Goal: Task Accomplishment & Management: Complete application form

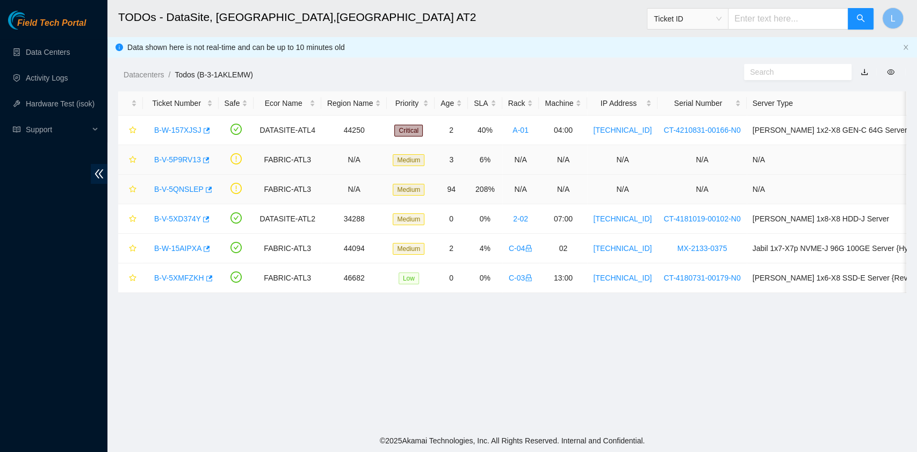
scroll to position [243, 0]
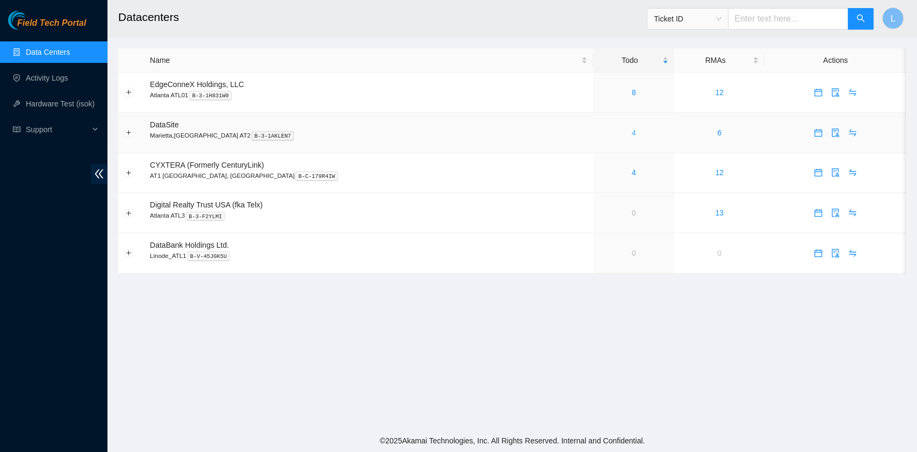
click at [632, 135] on link "4" at bounding box center [634, 132] width 4 height 9
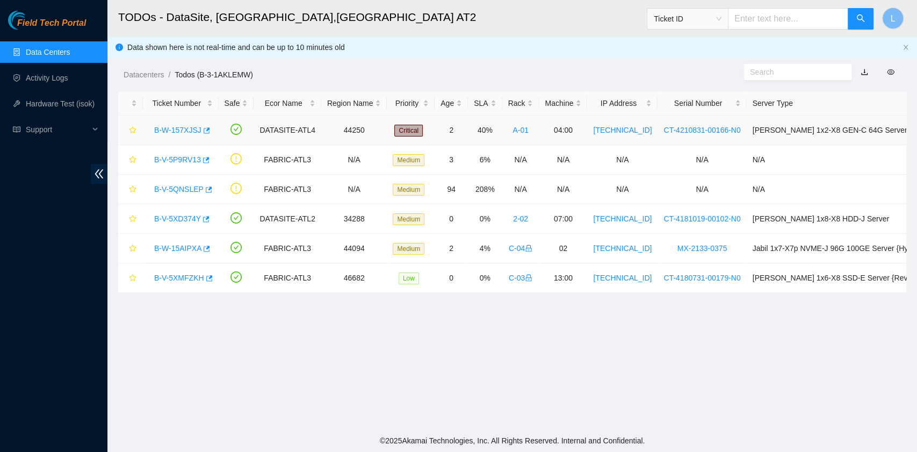
click at [176, 131] on link "B-W-157XJSJ" at bounding box center [177, 130] width 47 height 9
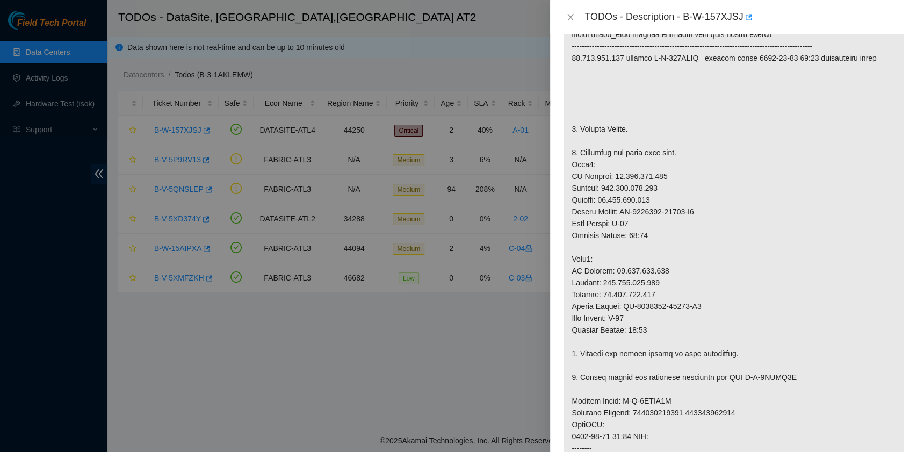
scroll to position [305, 0]
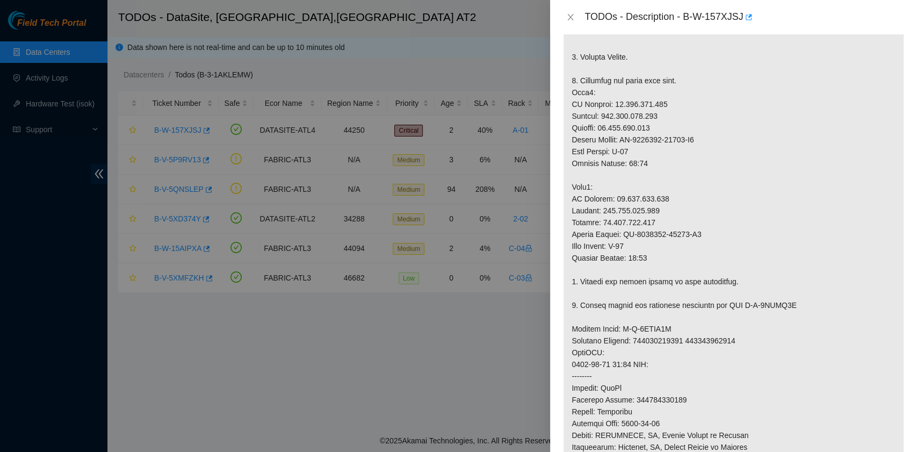
click at [683, 182] on p at bounding box center [734, 281] width 340 height 737
drag, startPoint x: 685, startPoint y: 17, endPoint x: 741, endPoint y: 16, distance: 55.9
click at [741, 16] on div "TODOs - Description - B-W-157XJSJ" at bounding box center [745, 17] width 320 height 17
copy div "B-W-157XJSJ"
drag, startPoint x: 579, startPoint y: 54, endPoint x: 629, endPoint y: 60, distance: 49.9
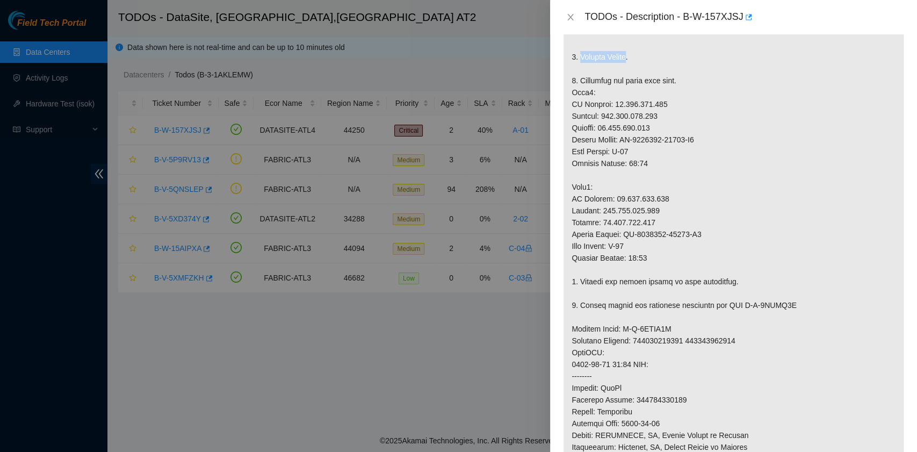
click at [629, 60] on p at bounding box center [734, 281] width 340 height 737
copy p "Replace Server"
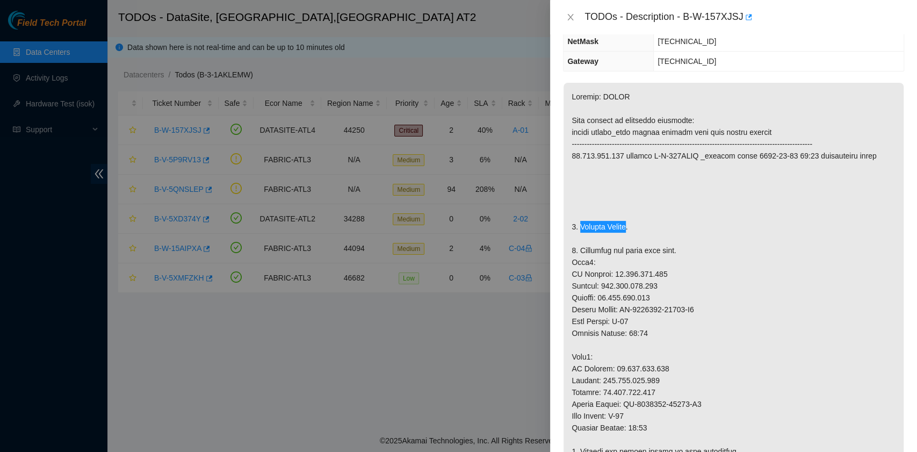
scroll to position [0, 0]
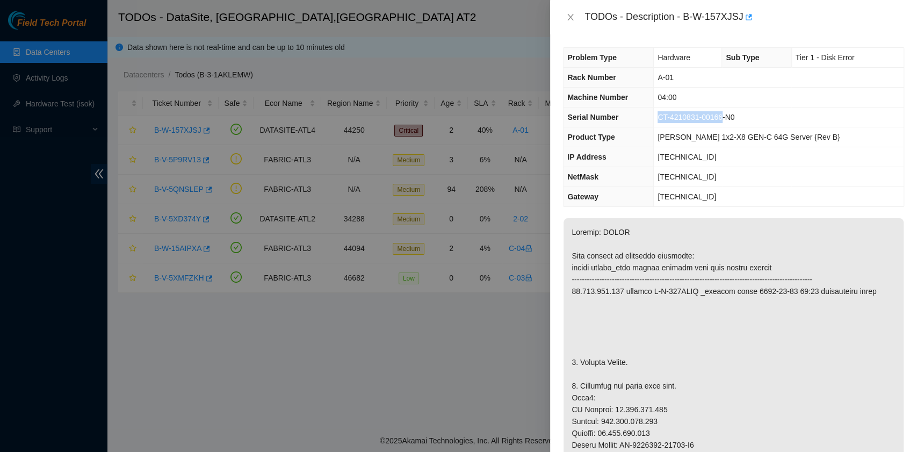
drag, startPoint x: 674, startPoint y: 119, endPoint x: 735, endPoint y: 119, distance: 61.3
click at [735, 119] on span "CT-4210831-00166-N0" at bounding box center [696, 117] width 77 height 9
copy span "CT-4210831-00166"
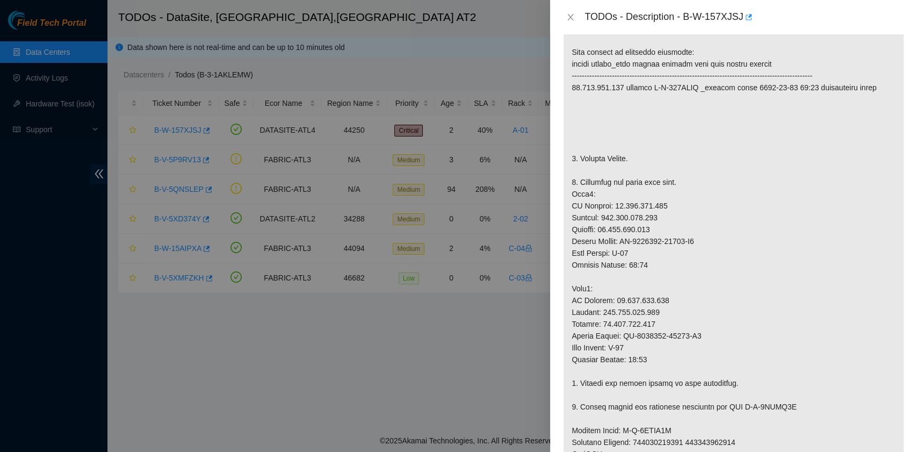
scroll to position [286, 0]
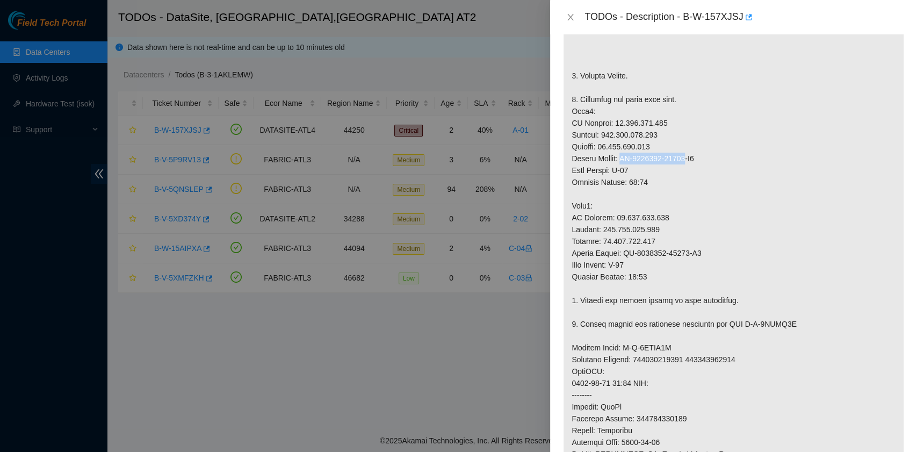
drag, startPoint x: 624, startPoint y: 159, endPoint x: 685, endPoint y: 158, distance: 60.7
click at [685, 158] on p at bounding box center [734, 300] width 340 height 737
copy p "CT-4210831-00141"
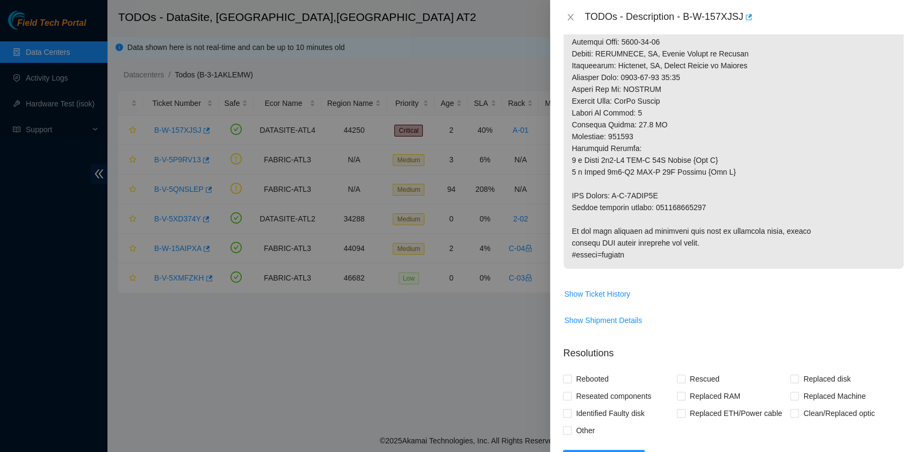
scroll to position [716, 0]
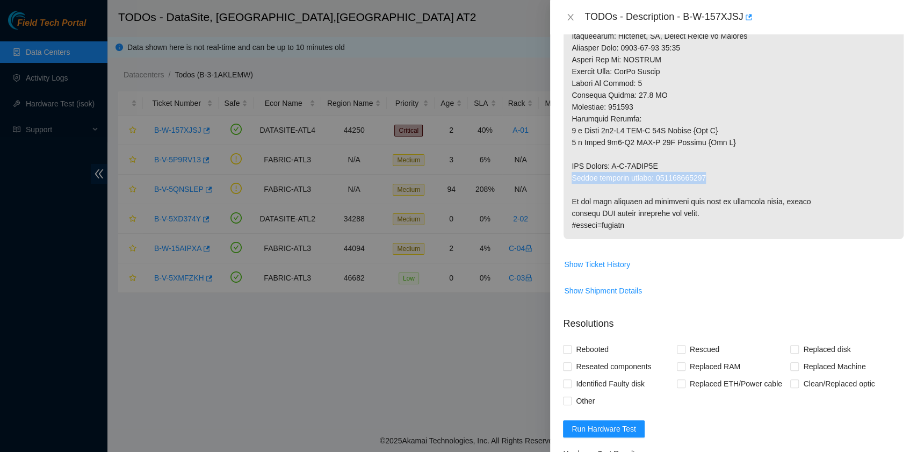
drag, startPoint x: 573, startPoint y: 176, endPoint x: 711, endPoint y: 181, distance: 138.2
copy p "Return tracking number: 417328429913"
click at [603, 348] on span "Rebooted" at bounding box center [592, 349] width 41 height 17
click at [571, 348] on input "Rebooted" at bounding box center [567, 349] width 8 height 8
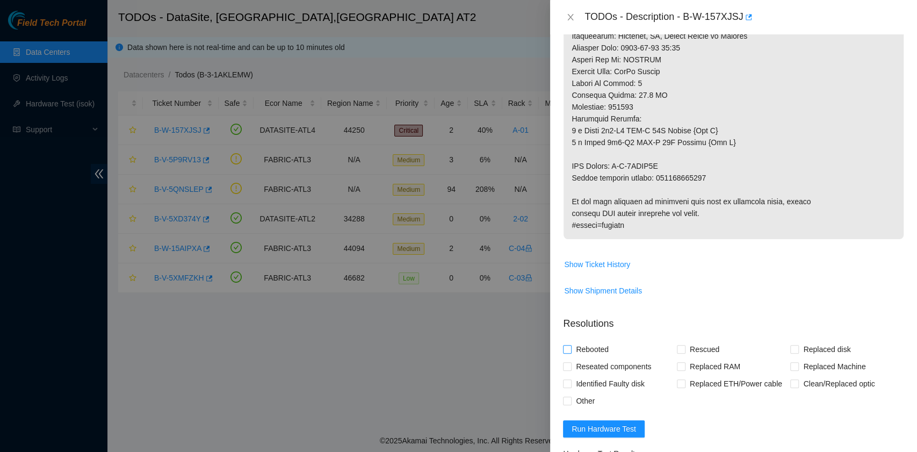
checkbox input "true"
click at [790, 366] on input "Replaced Machine" at bounding box center [794, 366] width 8 height 8
checkbox input "true"
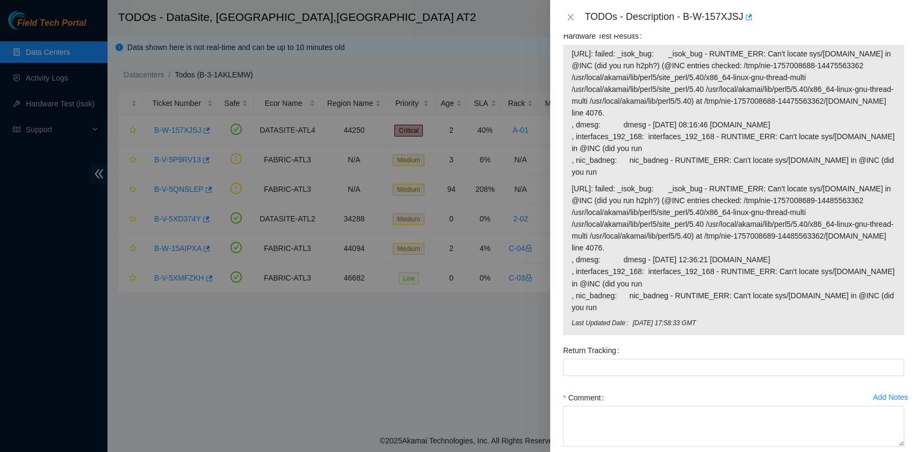
scroll to position [1165, 0]
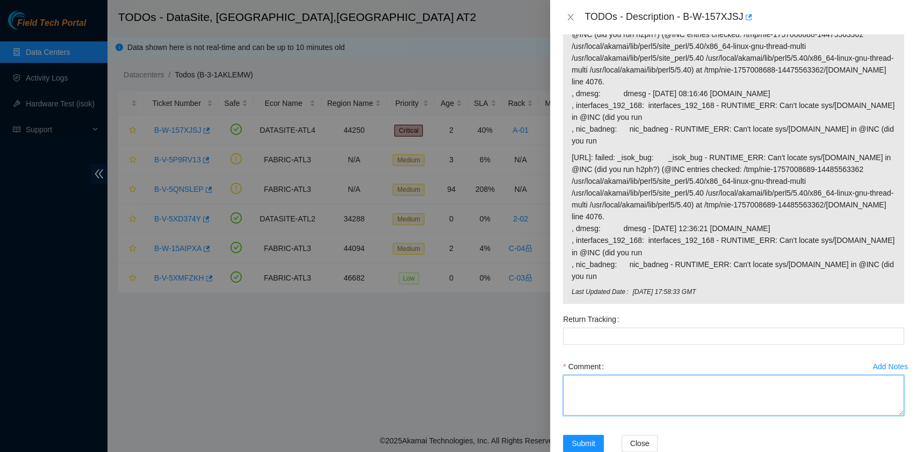
click at [636, 375] on textarea "Comment" at bounding box center [733, 395] width 341 height 41
paste textarea "B-W-157XJSJ rack# A-01 machine# 04 Replace Server S/N CT-4210831-00166 with CT-…"
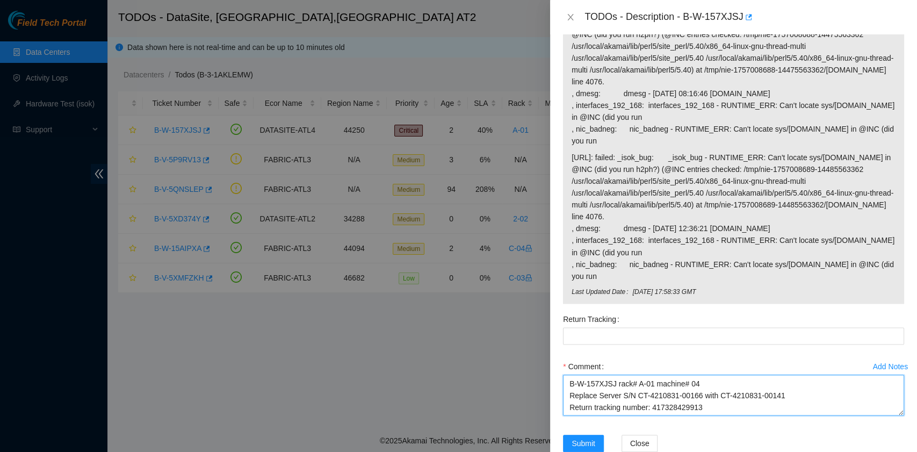
scroll to position [9, 0]
drag, startPoint x: 720, startPoint y: 372, endPoint x: 652, endPoint y: 376, distance: 67.3
click at [652, 376] on textarea "B-W-157XJSJ rack# A-01 machine# 04 Replace Server S/N CT-4210831-00166 with CT-…" at bounding box center [733, 395] width 341 height 41
type textarea "B-W-157XJSJ rack# A-01 machine# 04 Replace Server S/N CT-4210831-00166 with CT-…"
click at [627, 327] on Tracking "Return Tracking" at bounding box center [733, 335] width 341 height 17
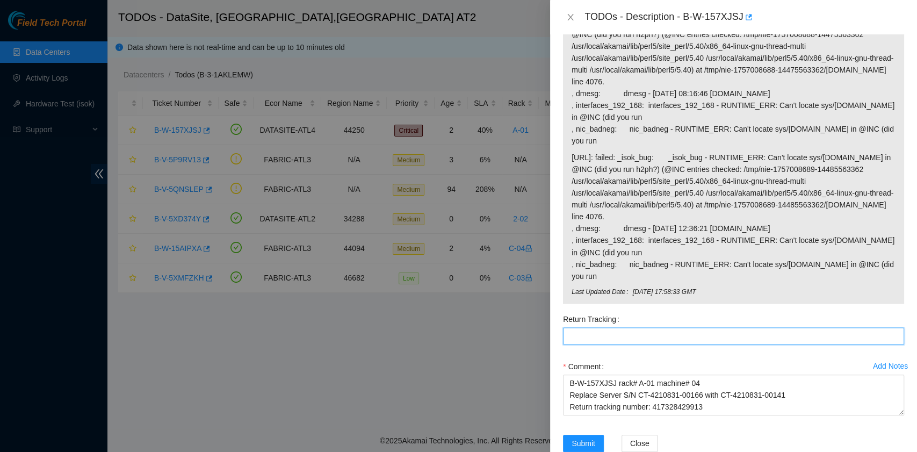
paste Tracking "417328429913"
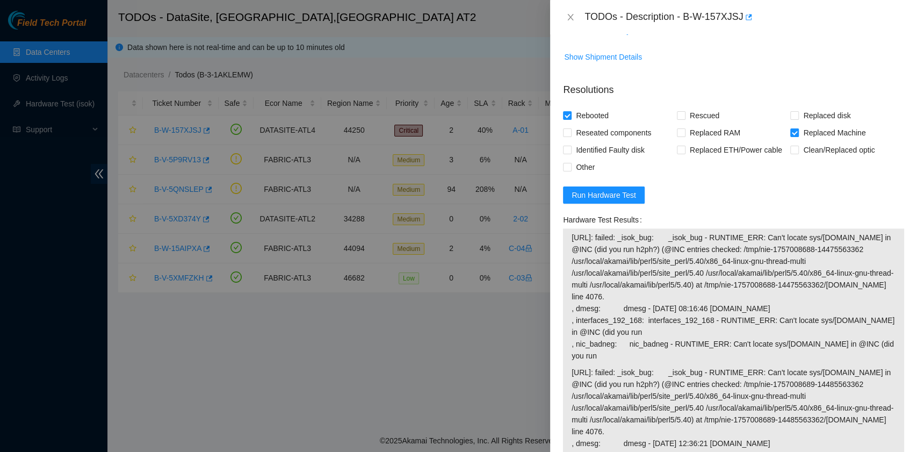
scroll to position [807, 0]
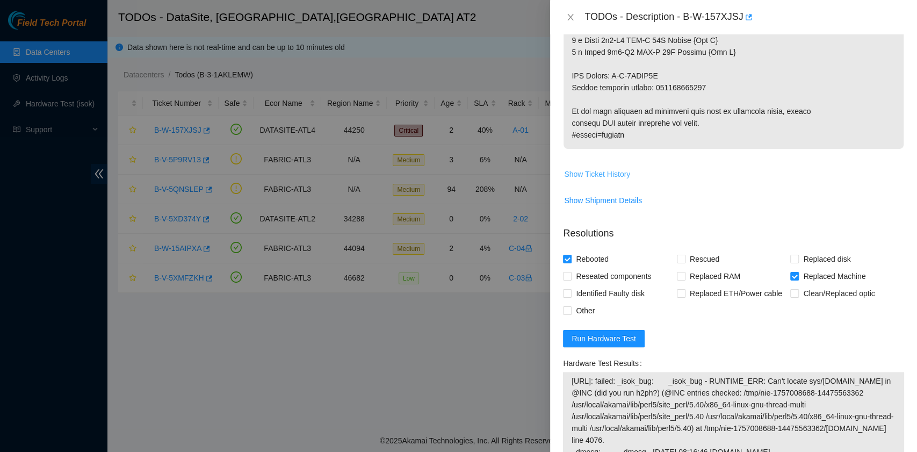
type Tracking "417328429913"
click at [614, 171] on span "Show Ticket History" at bounding box center [597, 174] width 66 height 12
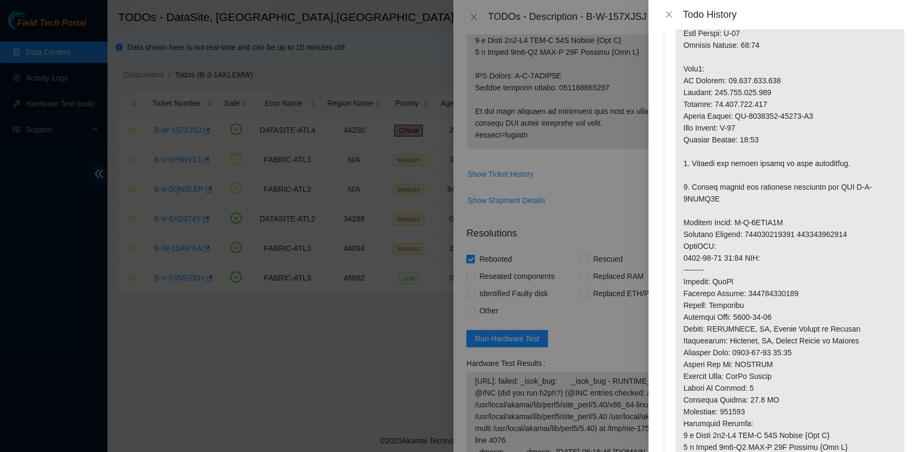
scroll to position [0, 0]
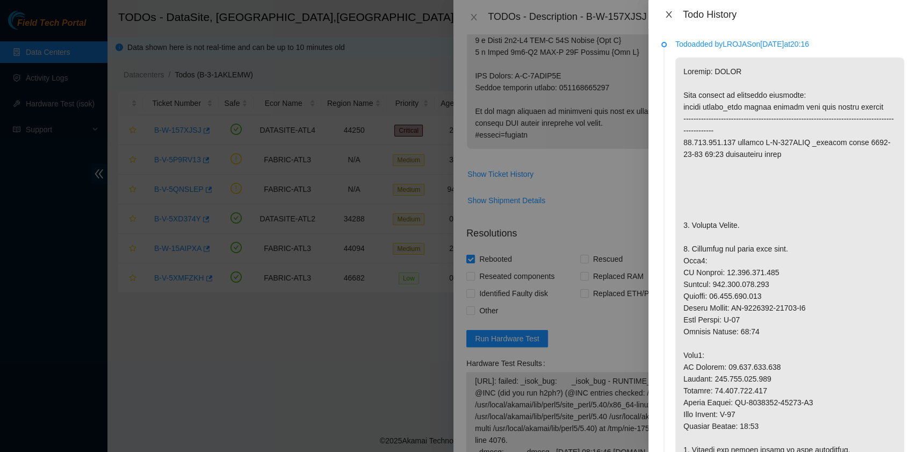
click at [668, 13] on icon "close" at bounding box center [669, 14] width 9 height 9
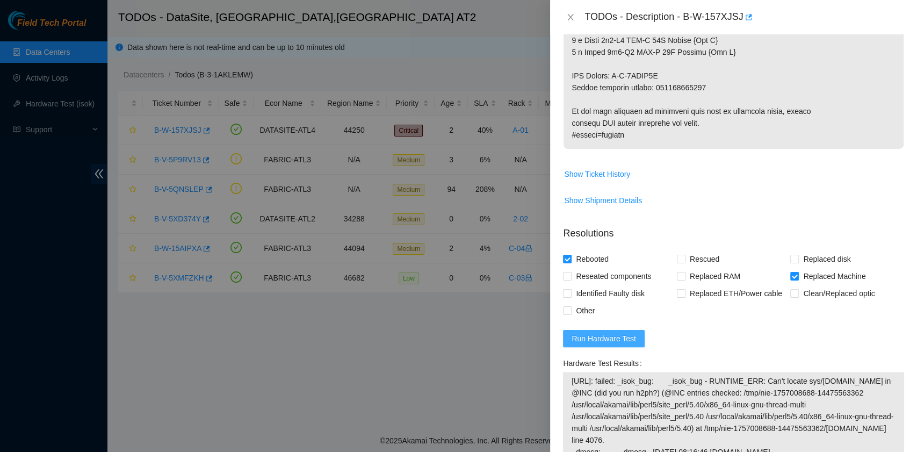
click at [628, 334] on span "Run Hardware Test" at bounding box center [604, 339] width 64 height 12
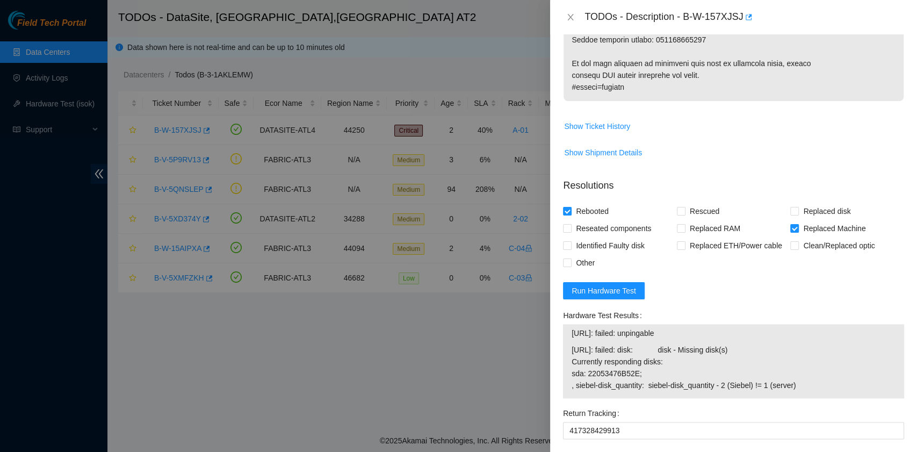
scroll to position [878, 0]
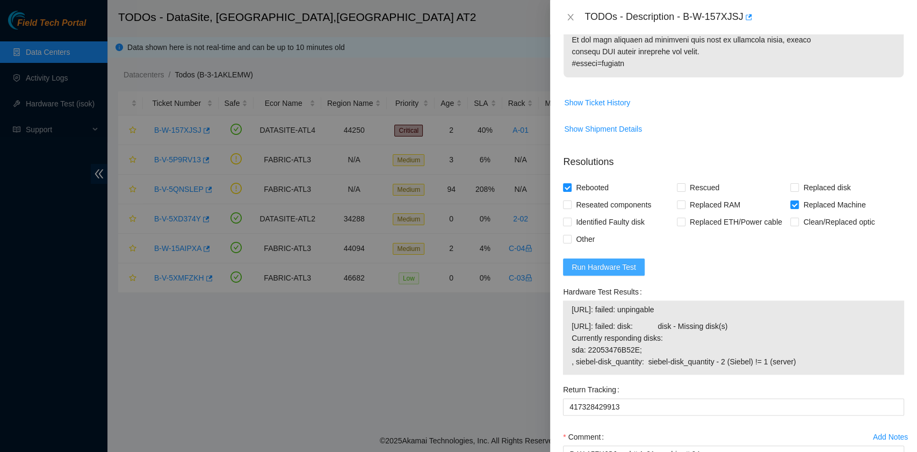
click at [619, 265] on span "Run Hardware Test" at bounding box center [604, 267] width 64 height 12
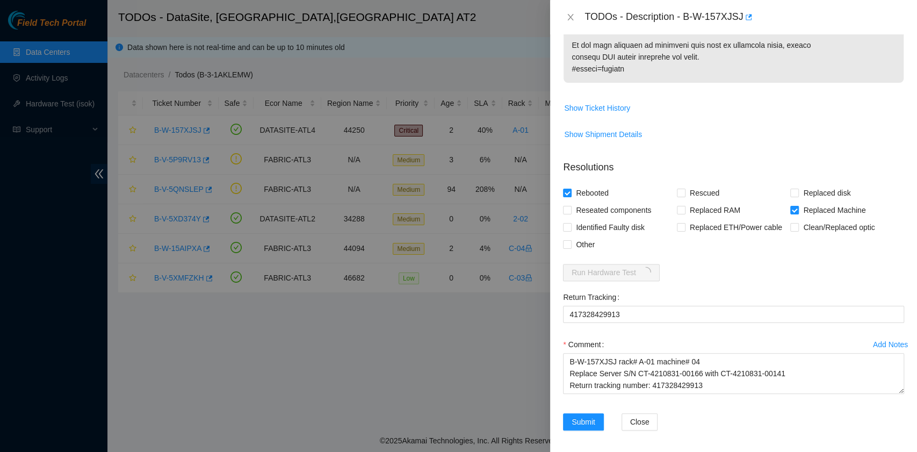
scroll to position [875, 0]
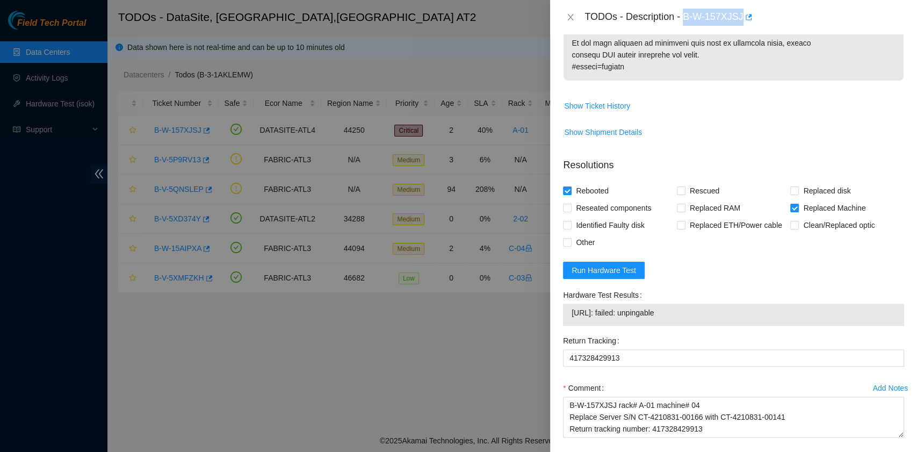
drag, startPoint x: 685, startPoint y: 18, endPoint x: 741, endPoint y: 19, distance: 55.9
click at [741, 19] on div "TODOs - Description - B-W-157XJSJ" at bounding box center [745, 17] width 320 height 17
copy div "B-W-157XJSJ"
drag, startPoint x: 621, startPoint y: 310, endPoint x: 572, endPoint y: 312, distance: 48.9
click at [572, 312] on span "23.221.226.244: failed: unpingable" at bounding box center [734, 313] width 324 height 12
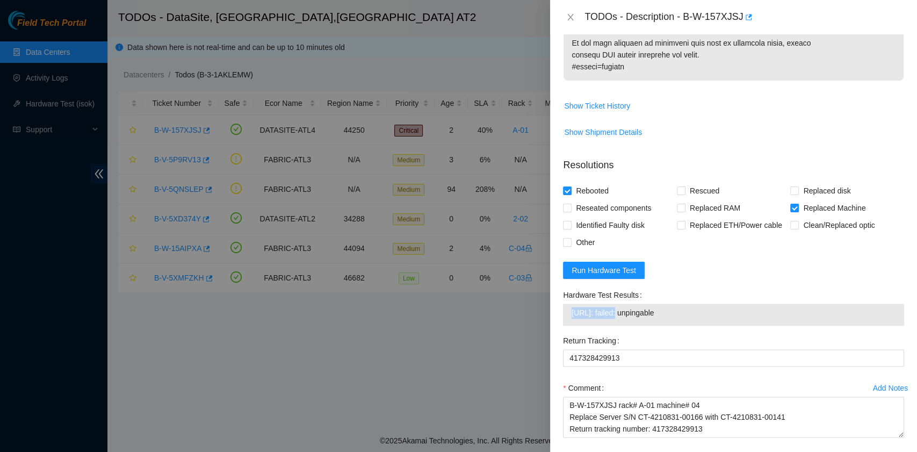
copy span "[TECHNICAL_ID]"
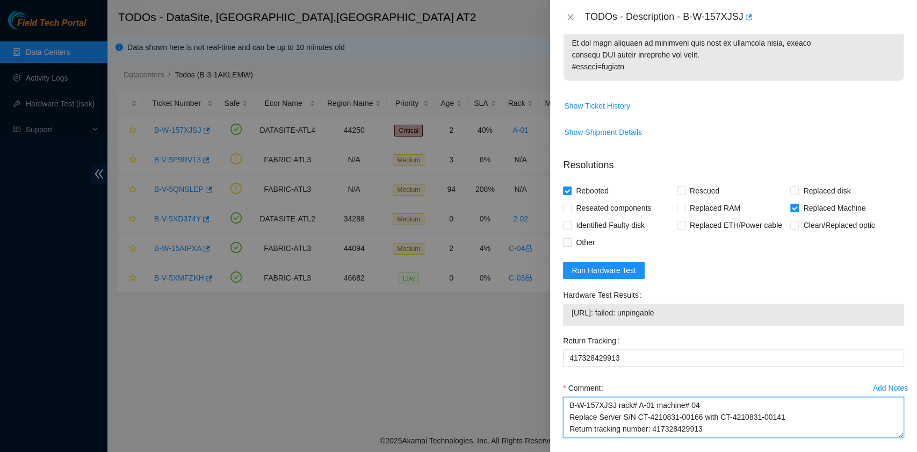
drag, startPoint x: 787, startPoint y: 406, endPoint x: 567, endPoint y: 405, distance: 219.3
click at [567, 405] on textarea "B-W-157XJSJ rack# A-01 machine# 04 Replace Server S/N CT-4210831-00166 with CT-…" at bounding box center [733, 417] width 341 height 41
click at [598, 406] on textarea "B-W-157XJSJ rack# A-01 machine# 04 Replace Server S/N CT-4210831-00166 with CT-…" at bounding box center [733, 417] width 341 height 41
drag, startPoint x: 796, startPoint y: 419, endPoint x: 528, endPoint y: 406, distance: 269.0
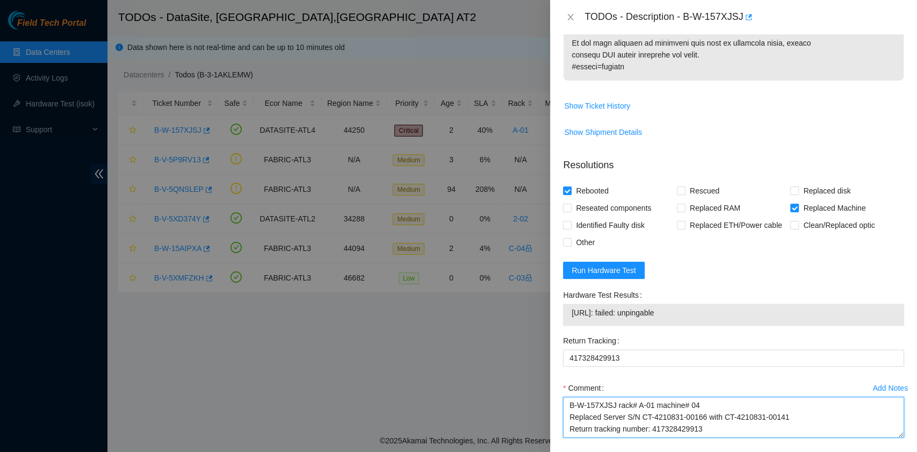
click at [528, 406] on div "TODOs - Description - B-W-157XJSJ Problem Type Hardware Sub Type Tier 1 - Disk …" at bounding box center [458, 226] width 917 height 452
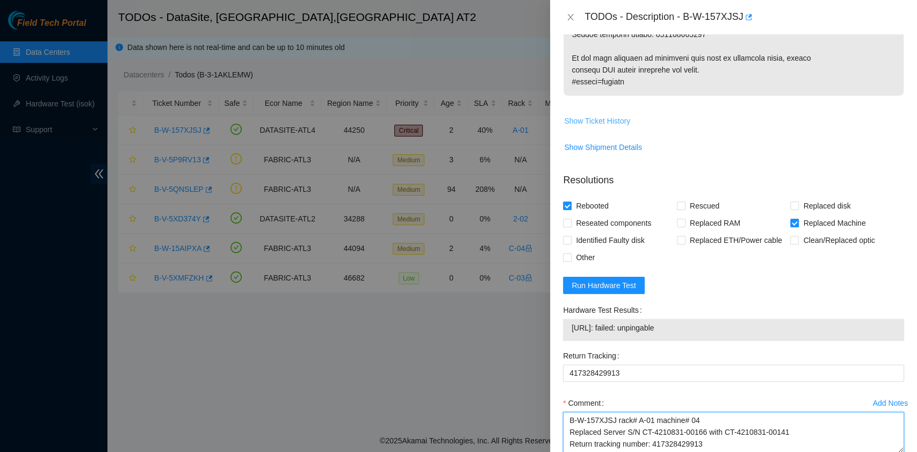
scroll to position [921, 0]
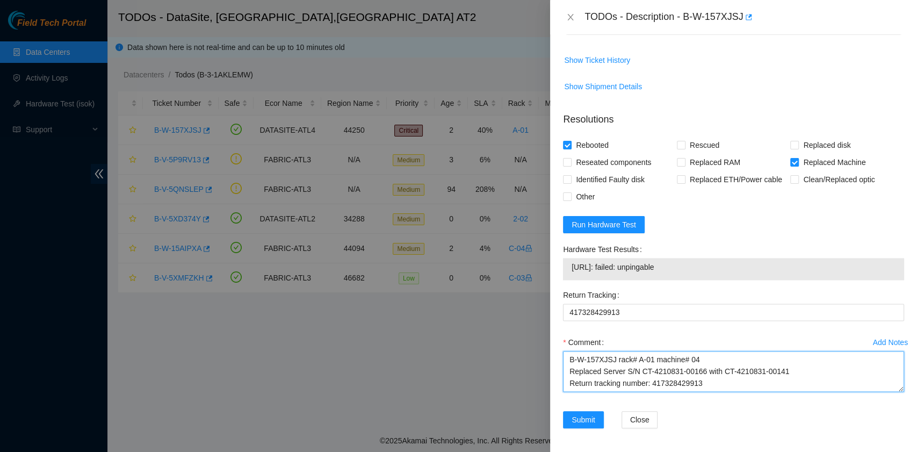
click at [694, 370] on textarea "B-W-157XJSJ rack# A-01 machine# 04 Replaced Server S/N CT-4210831-00166 with CT…" at bounding box center [733, 371] width 341 height 41
paste textarea "V-5XO8TQJ rack# A-03 machine# 35:00 Rebooted. Rescued. ticket B-W-157XJSJ, rack…"
drag, startPoint x: 569, startPoint y: 384, endPoint x: 659, endPoint y: 387, distance: 90.9
click at [659, 387] on textarea "B-V-5XO8TQJ rack# A-03 machine# 35:00 Rebooted. Rescued. ticket B-W-157XJSJ, ra…" at bounding box center [733, 371] width 341 height 41
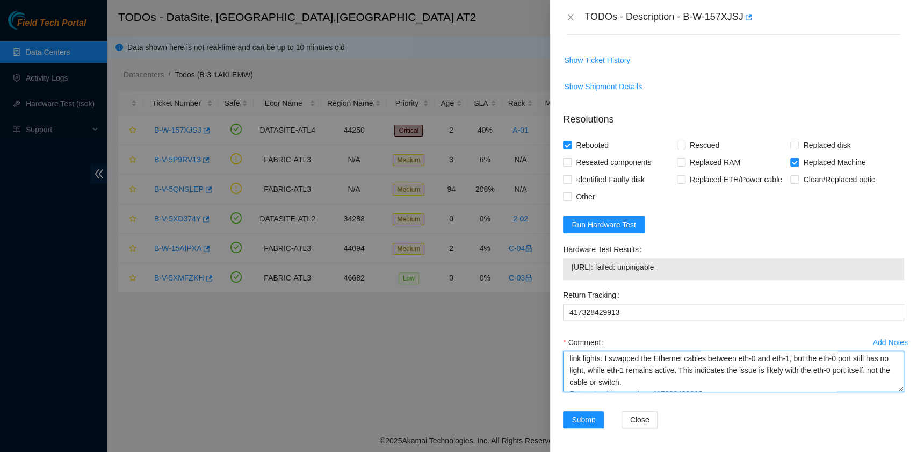
scroll to position [0, 0]
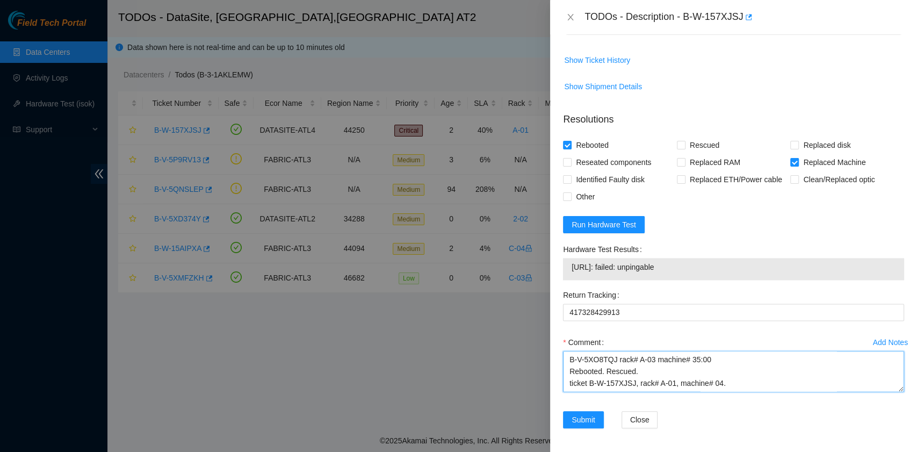
click at [567, 358] on textarea "B-V-5XO8TQJ rack# A-03 machine# 35:00 Rebooted. Rescued. ticket B-W-157XJSJ, ra…" at bounding box center [733, 371] width 341 height 41
paste textarea "server is DOA - Faulty NIC"
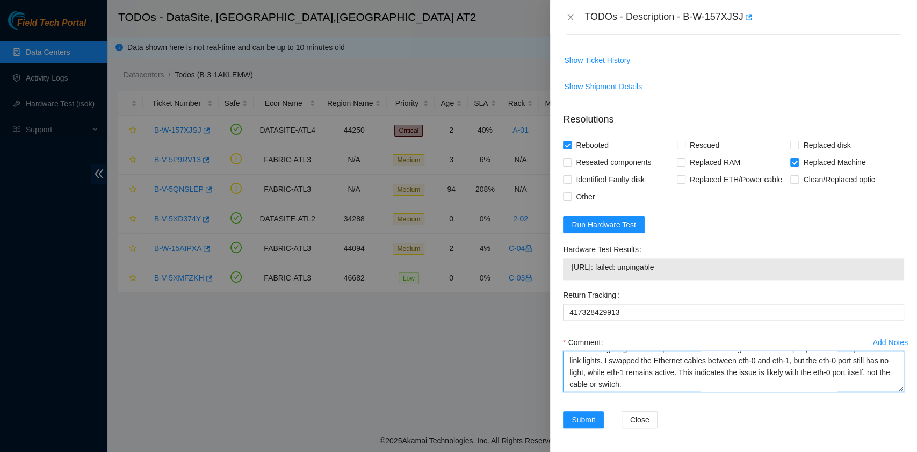
click at [681, 376] on textarea "server is DOA - Faulty NIC B-V-5XO8TQJ rack# A-03 machine# 35:00 Rebooted. Resc…" at bounding box center [733, 371] width 341 height 41
type textarea "server is DOA - Faulty NIC B-V-5XO8TQJ rack# A-03 machine# 35:00 Rebooted. Resc…"
click at [580, 417] on span "Submit" at bounding box center [584, 420] width 24 height 12
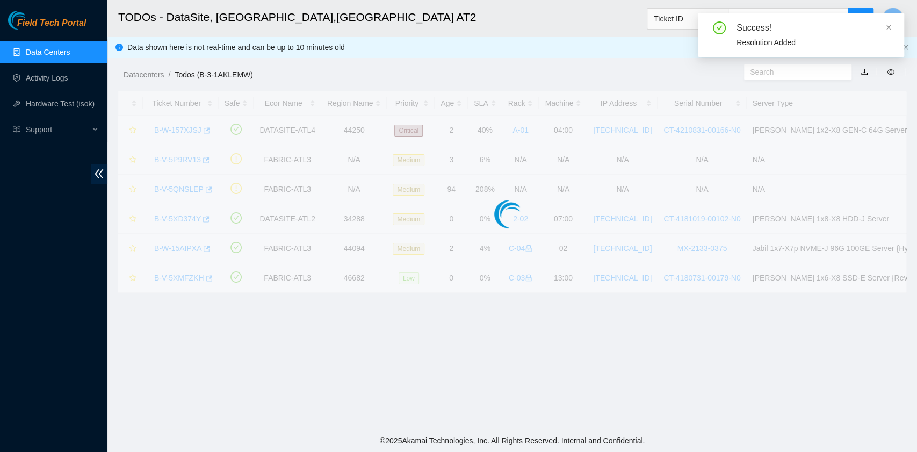
scroll to position [272, 0]
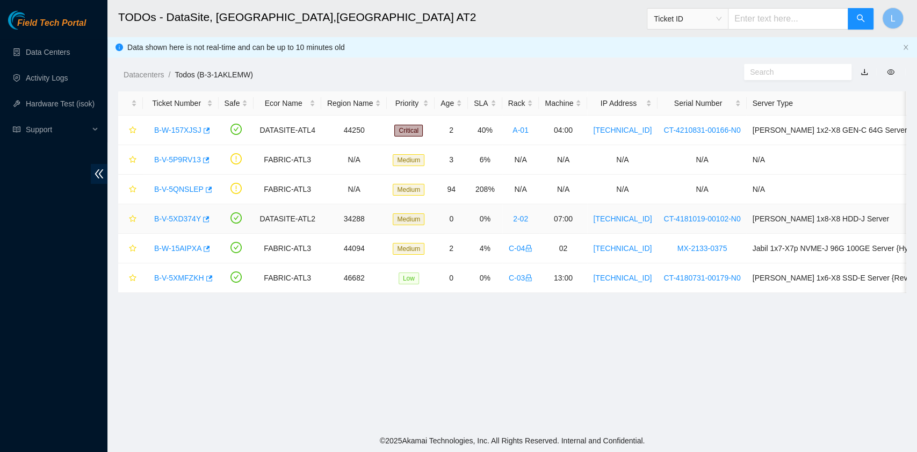
click at [190, 215] on link "B-V-5XD374Y" at bounding box center [177, 218] width 47 height 9
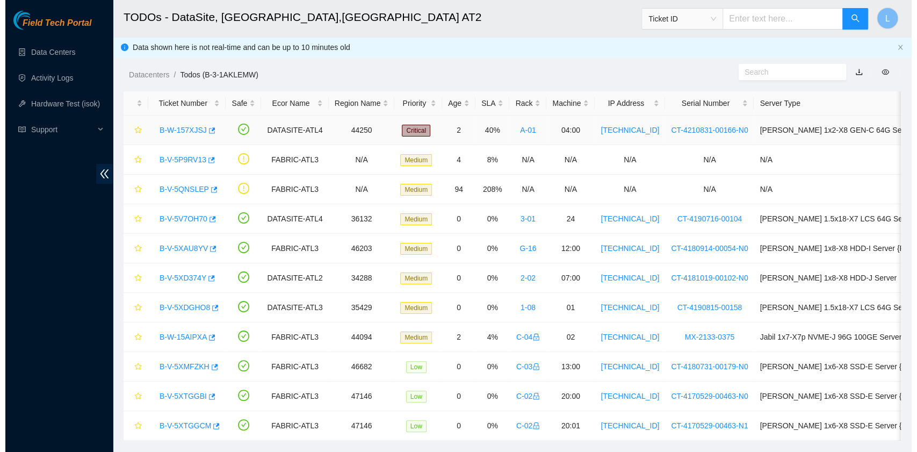
scroll to position [30, 0]
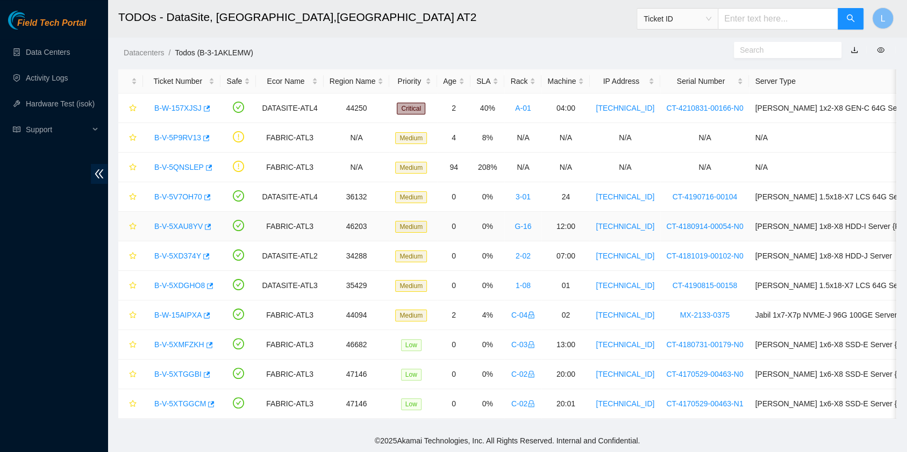
click at [185, 222] on link "B-V-5XAU8YV" at bounding box center [178, 226] width 48 height 9
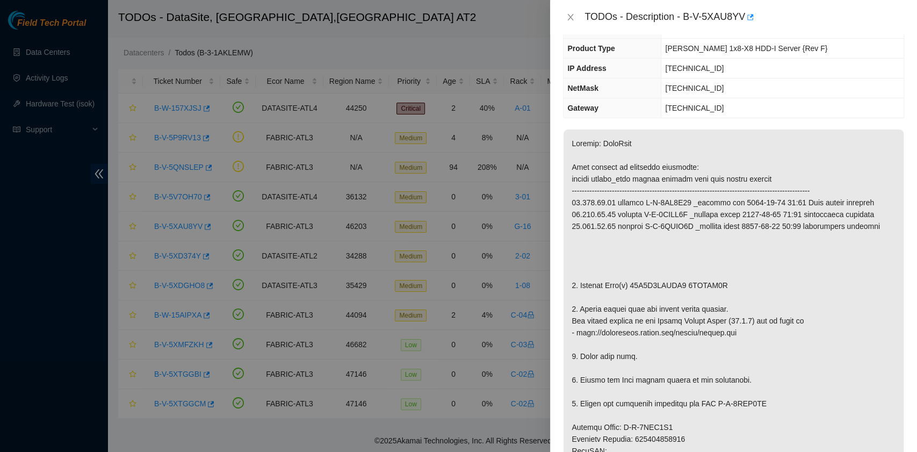
scroll to position [71, 0]
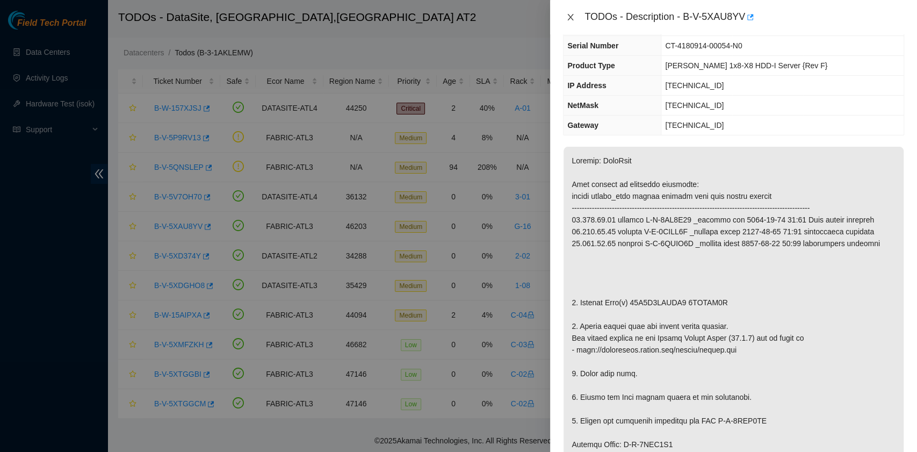
click at [573, 15] on icon "close" at bounding box center [570, 17] width 9 height 9
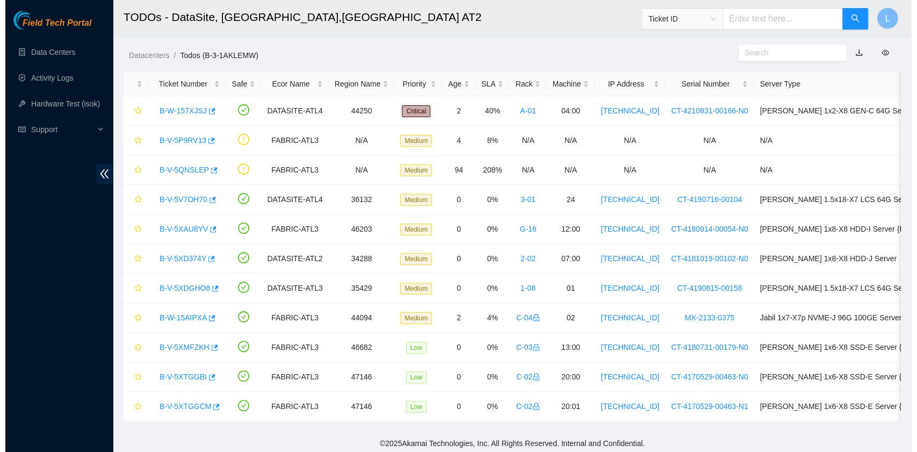
scroll to position [95, 0]
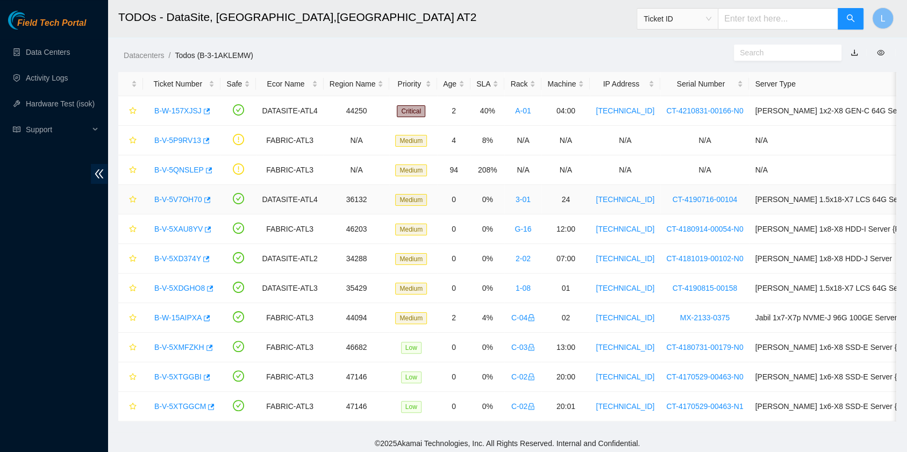
click at [177, 199] on link "B-V-5V7OH70" at bounding box center [178, 199] width 48 height 9
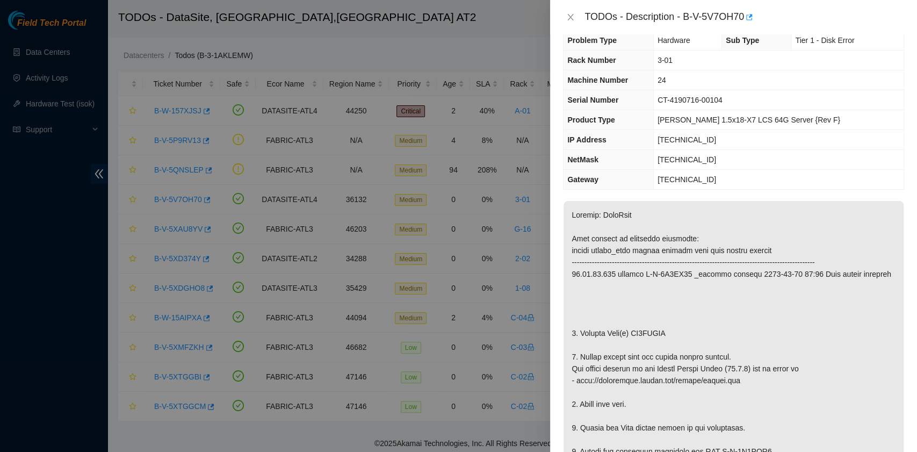
scroll to position [0, 0]
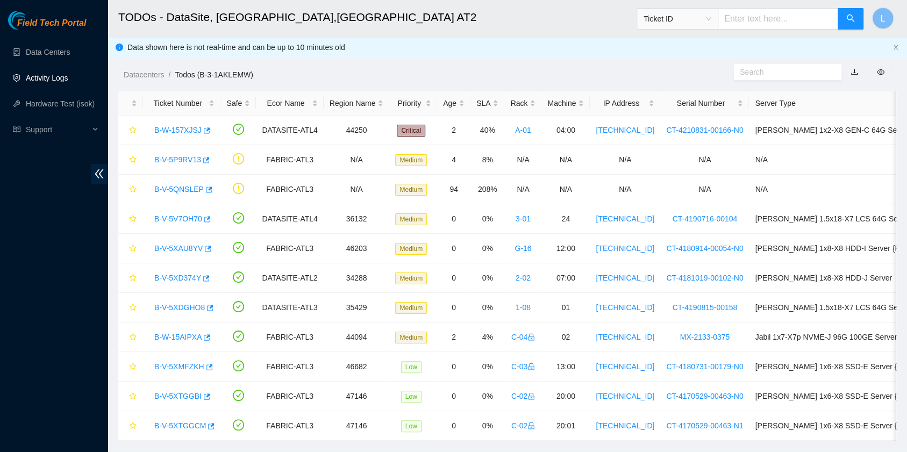
click at [58, 81] on link "Activity Logs" at bounding box center [47, 78] width 42 height 9
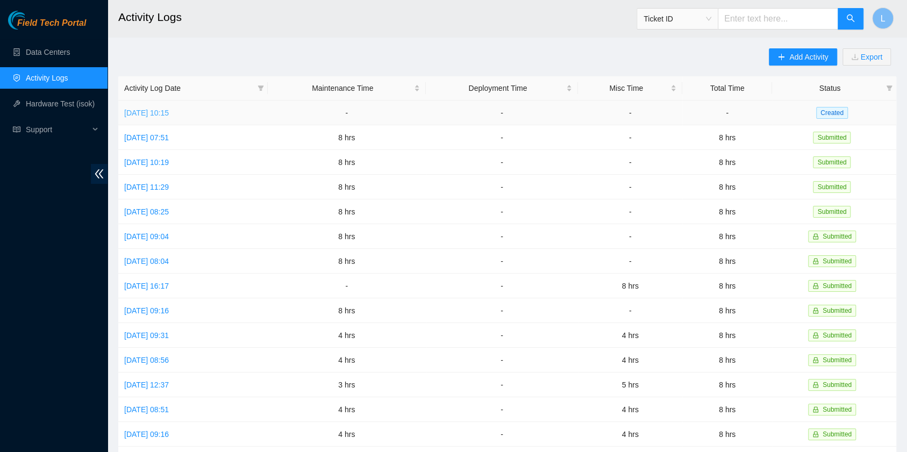
click at [169, 114] on link "Mon, 06 Oct 2025 10:15" at bounding box center [146, 113] width 45 height 9
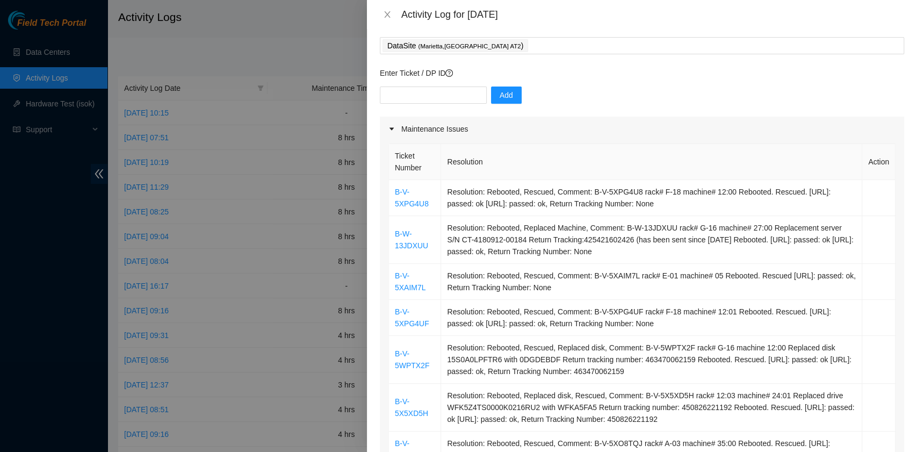
scroll to position [71, 0]
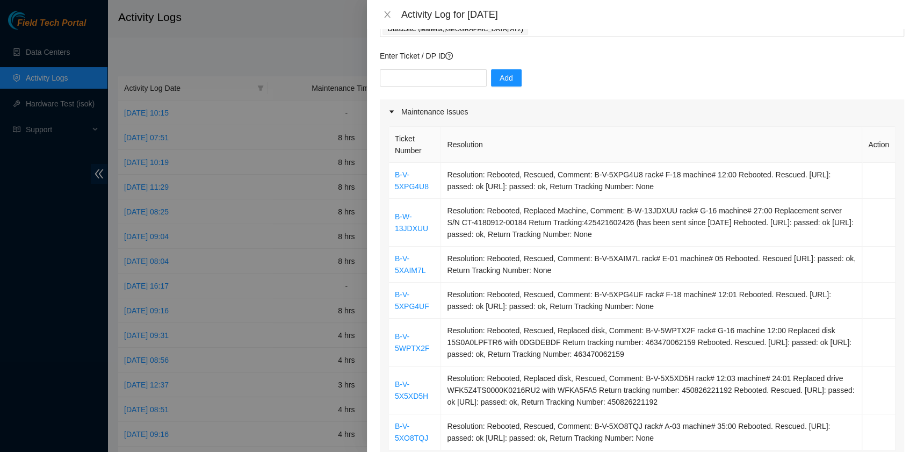
click at [589, 25] on div "Activity Log for 06-10-2025" at bounding box center [642, 14] width 550 height 29
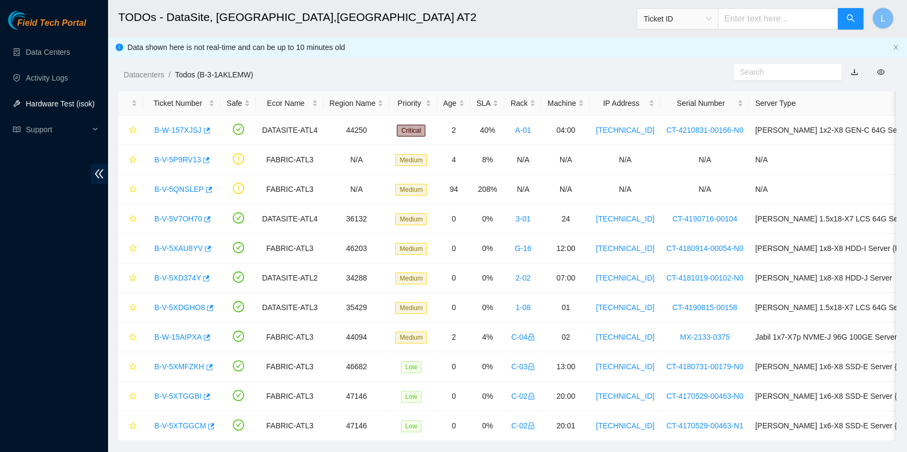
click at [66, 106] on link "Hardware Test (isok)" at bounding box center [60, 103] width 69 height 9
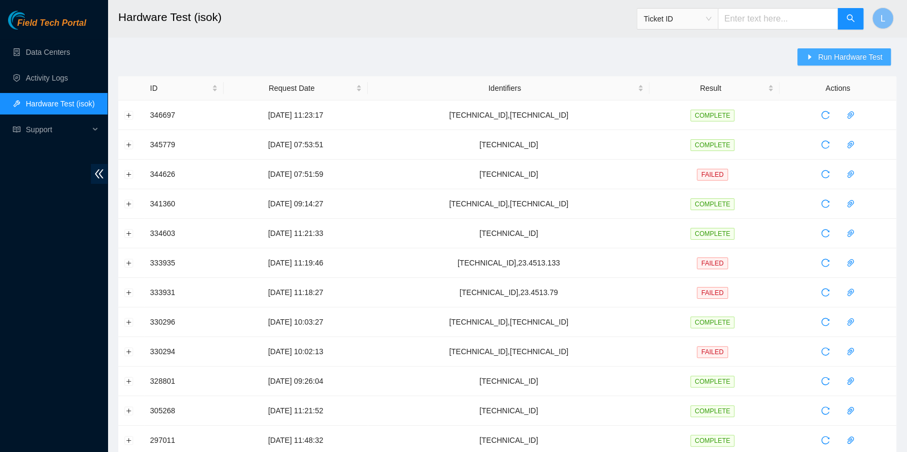
click at [830, 57] on span "Run Hardware Test" at bounding box center [849, 57] width 64 height 12
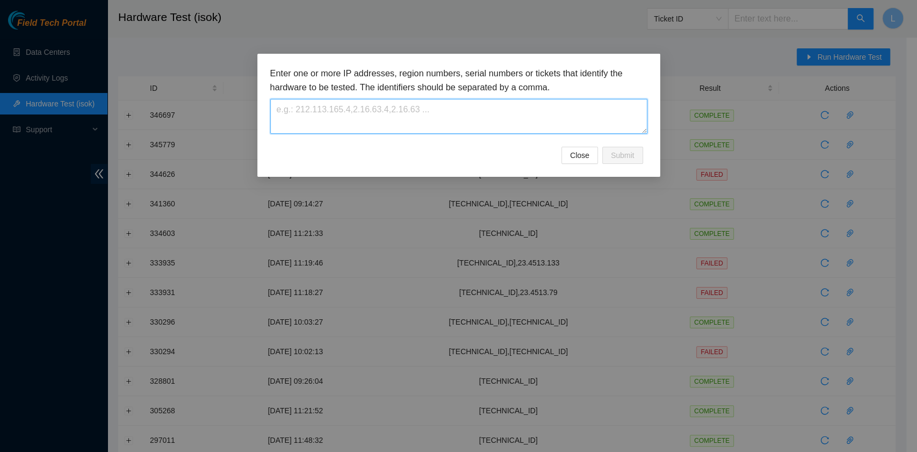
click at [448, 106] on textarea at bounding box center [458, 116] width 377 height 35
paste textarea "[TECHNICAL_ID]"
drag, startPoint x: 336, startPoint y: 109, endPoint x: 224, endPoint y: 109, distance: 112.8
click at [224, 109] on div "Enter one or more IP addresses, region numbers, serial numbers or tickets that …" at bounding box center [458, 226] width 917 height 452
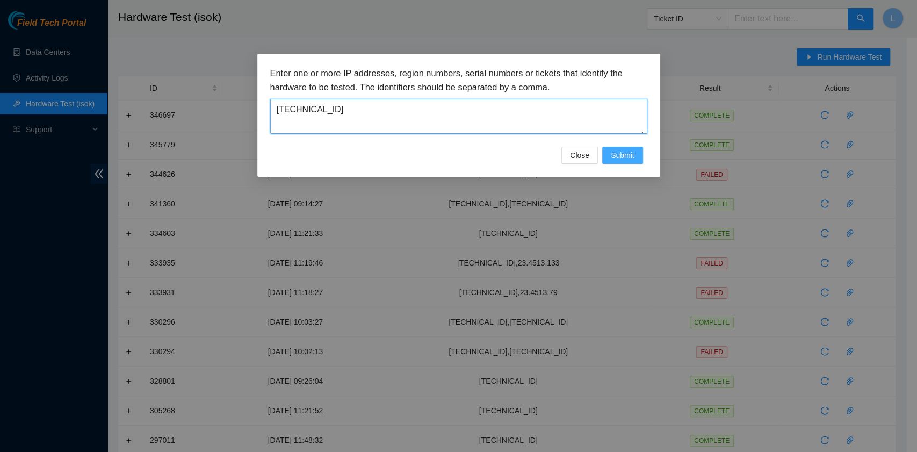
type textarea "23.221.226.245"
click at [620, 152] on span "Submit" at bounding box center [623, 155] width 24 height 12
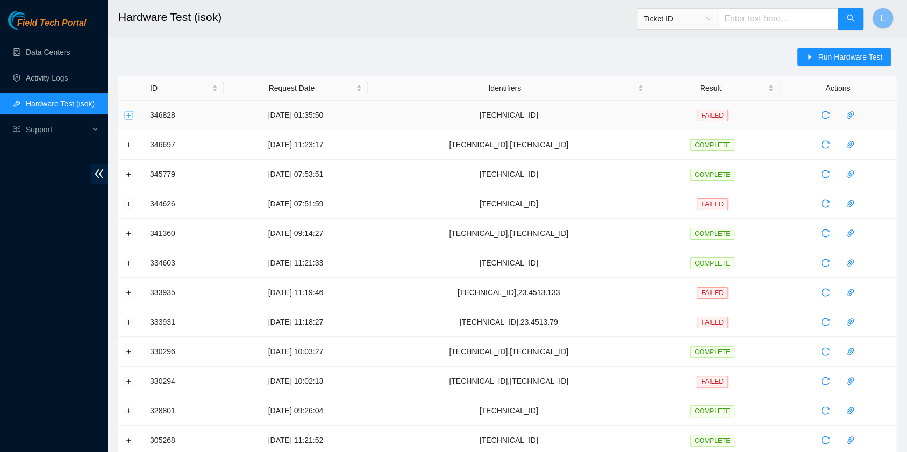
click at [126, 117] on button "Expand row" at bounding box center [129, 115] width 9 height 9
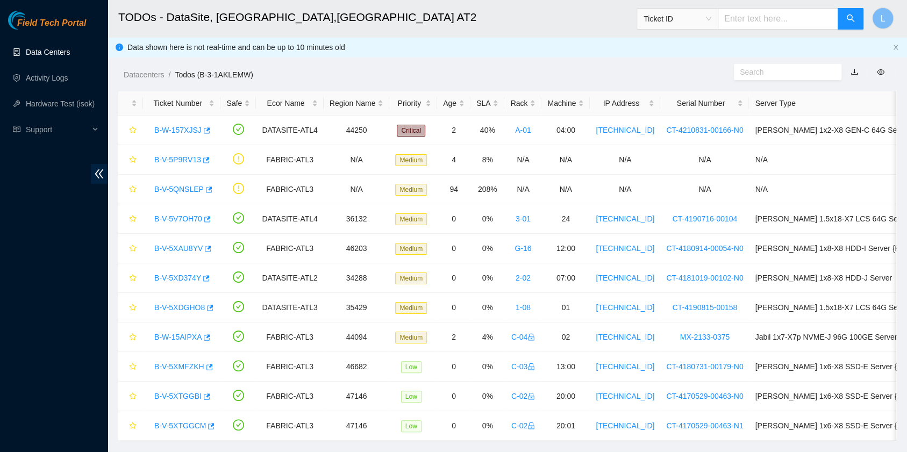
click at [57, 56] on link "Data Centers" at bounding box center [48, 52] width 44 height 9
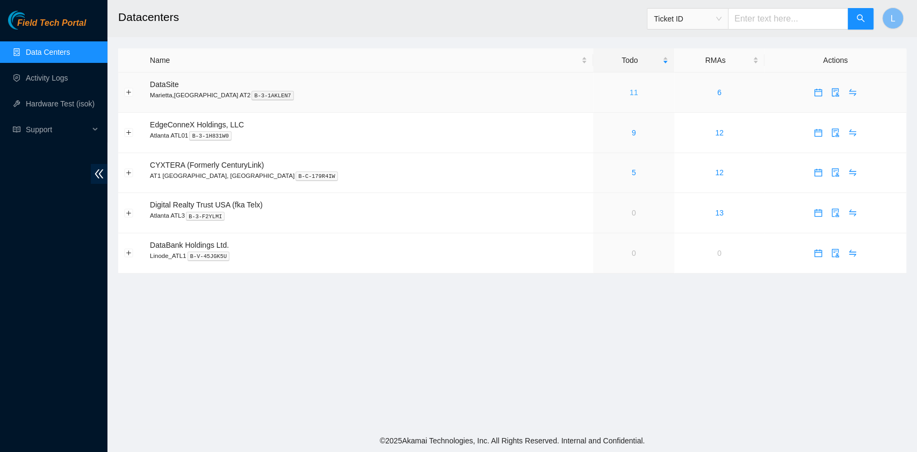
click at [630, 94] on link "11" at bounding box center [634, 92] width 9 height 9
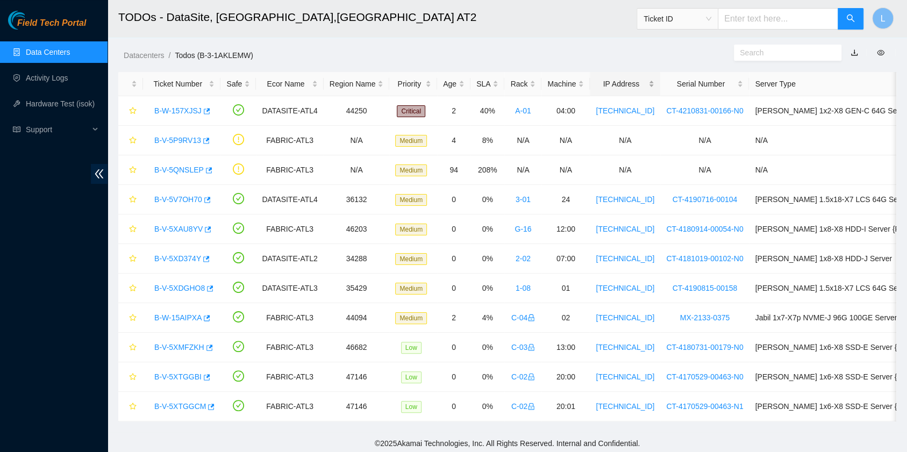
scroll to position [30, 0]
